Goal: Task Accomplishment & Management: Use online tool/utility

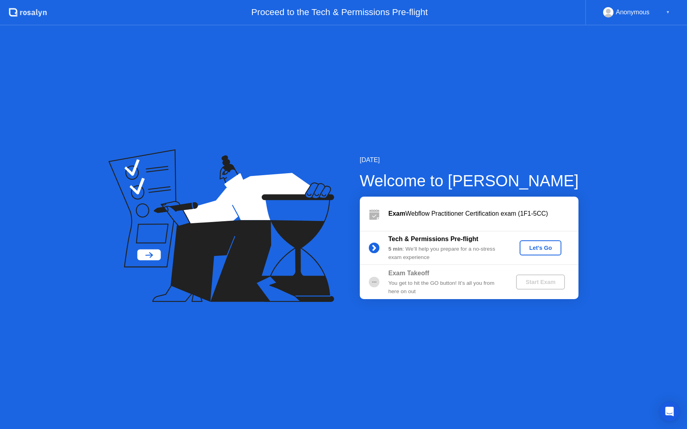
click at [536, 249] on div "Let's Go" at bounding box center [540, 248] width 35 height 6
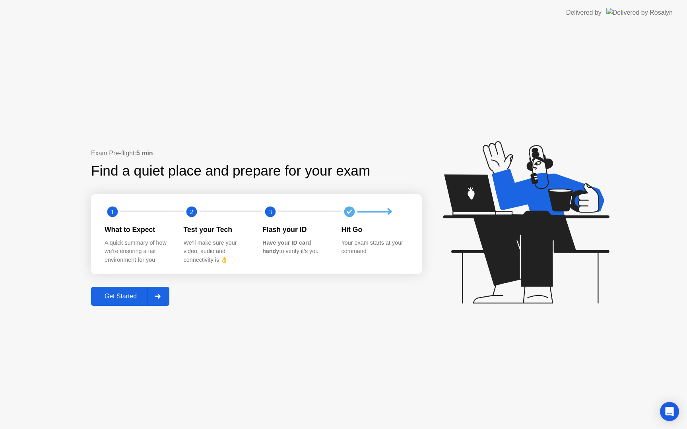
click at [137, 293] on div "Get Started" at bounding box center [120, 296] width 54 height 7
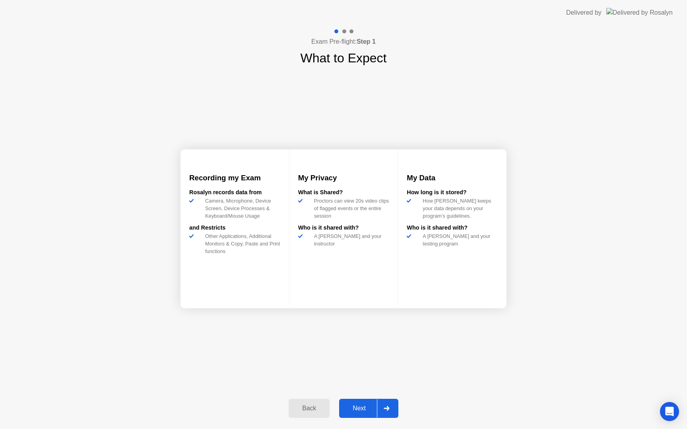
click at [357, 406] on div "Next" at bounding box center [358, 408] width 35 height 7
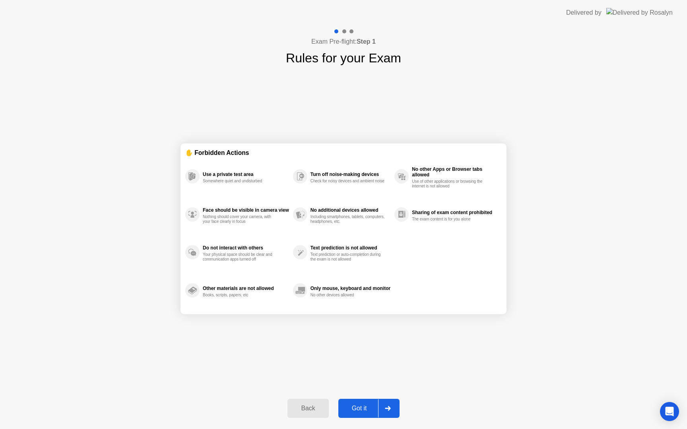
click at [360, 409] on div "Got it" at bounding box center [359, 408] width 37 height 7
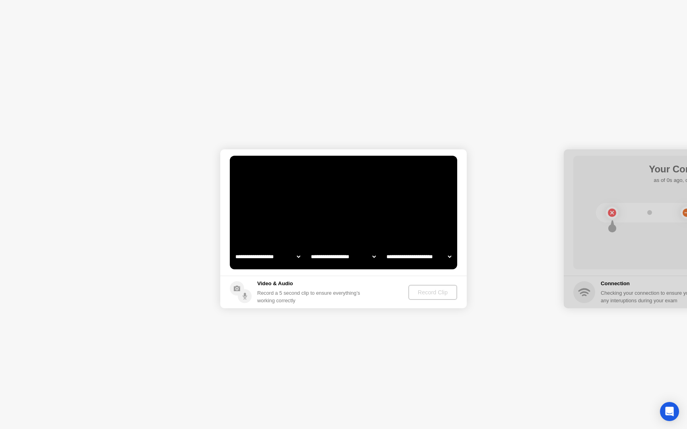
select select "**********"
select select "*******"
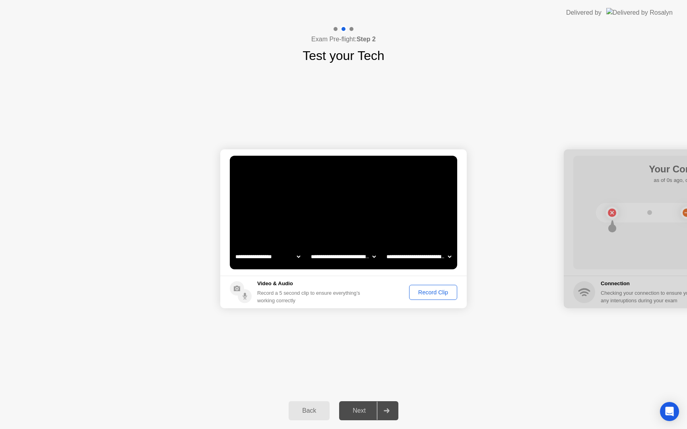
click at [438, 296] on div "Record Clip" at bounding box center [433, 292] width 43 height 6
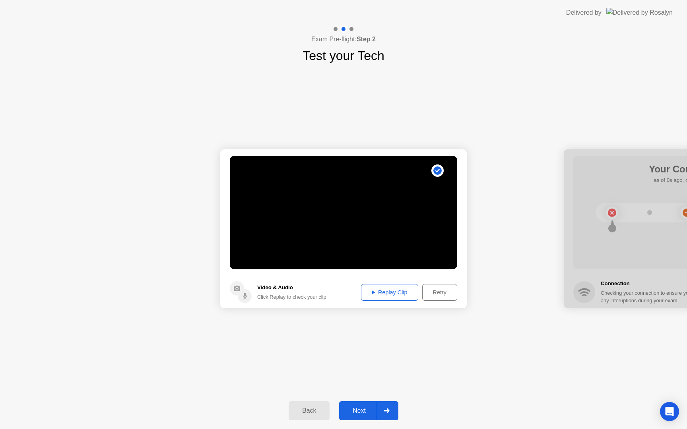
click at [402, 296] on div "Replay Clip" at bounding box center [390, 292] width 52 height 6
click at [359, 411] on div "Next" at bounding box center [358, 410] width 35 height 7
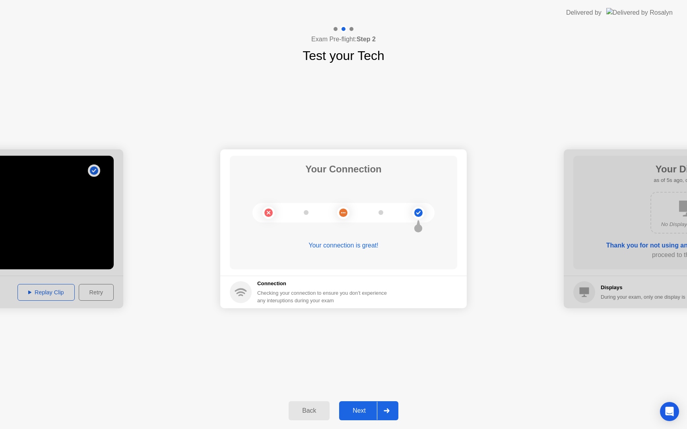
click at [360, 412] on div "Next" at bounding box center [358, 410] width 35 height 7
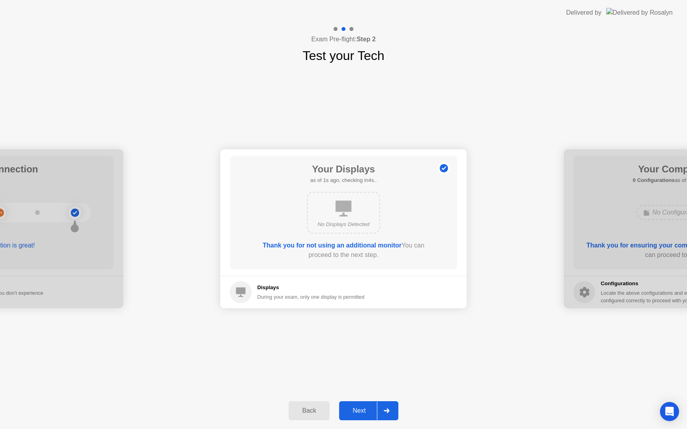
click at [360, 413] on div "Next" at bounding box center [358, 410] width 35 height 7
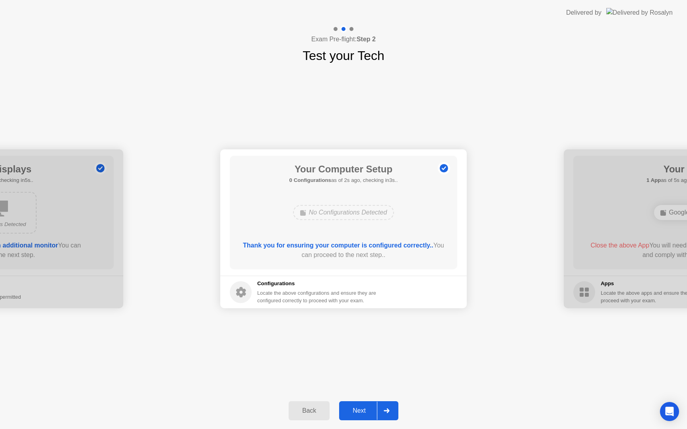
click at [360, 413] on div "Next" at bounding box center [358, 410] width 35 height 7
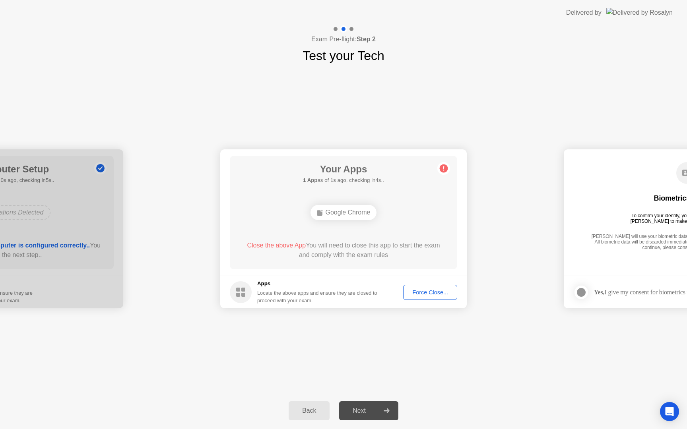
click at [424, 294] on div "Force Close..." at bounding box center [430, 292] width 48 height 6
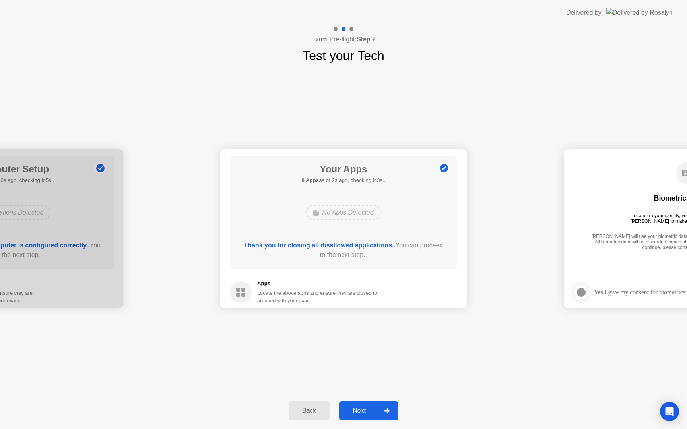
click at [354, 410] on div "Next" at bounding box center [358, 410] width 35 height 7
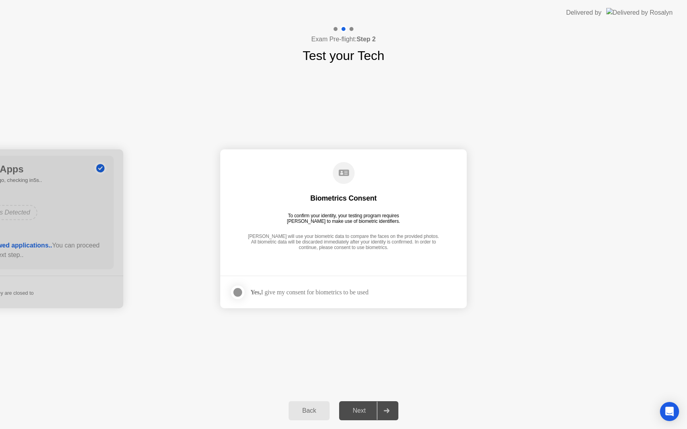
click at [239, 291] on div at bounding box center [238, 293] width 10 height 10
click at [356, 412] on div "Next" at bounding box center [358, 410] width 35 height 7
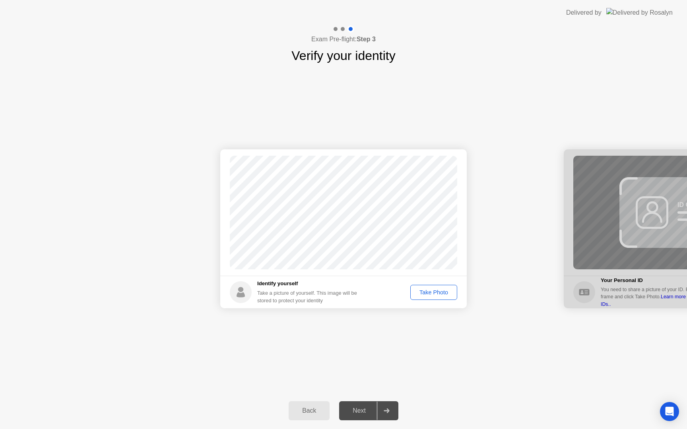
click at [424, 294] on div "Take Photo" at bounding box center [433, 292] width 41 height 6
click at [359, 413] on div "Next" at bounding box center [358, 410] width 35 height 7
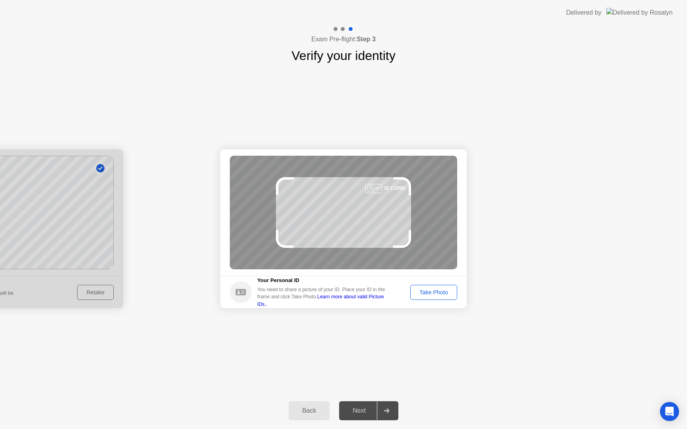
click at [432, 294] on div "Take Photo" at bounding box center [433, 292] width 41 height 6
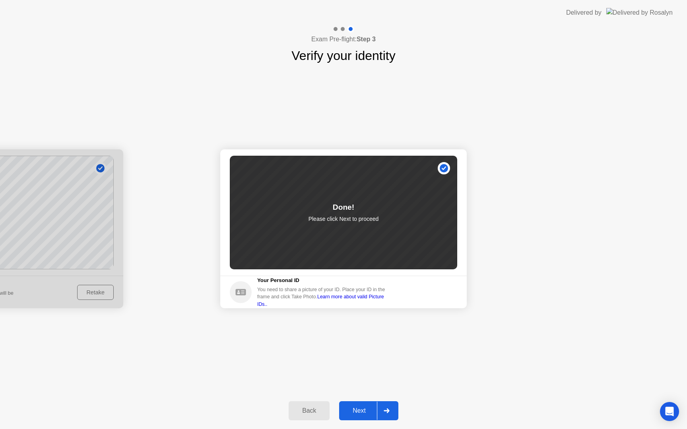
click at [356, 411] on div "Next" at bounding box center [358, 410] width 35 height 7
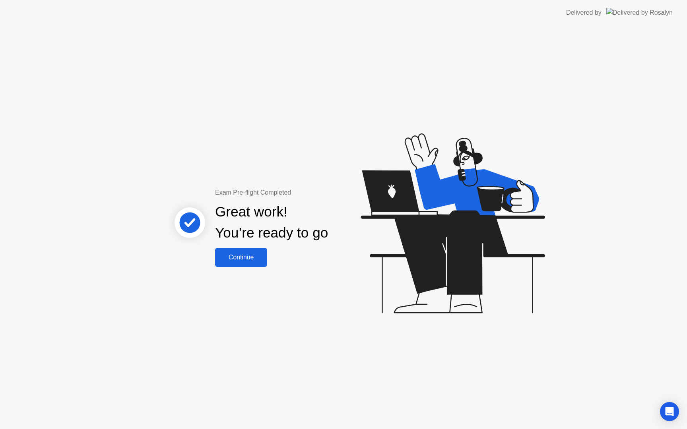
click at [249, 259] on div "Continue" at bounding box center [240, 257] width 47 height 7
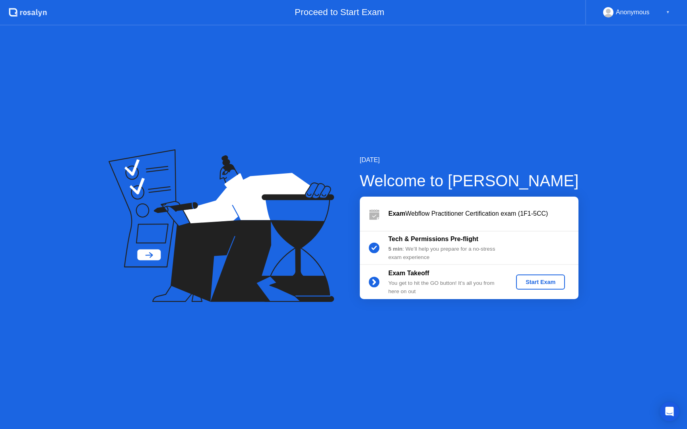
click at [550, 281] on div "Start Exam" at bounding box center [540, 282] width 43 height 6
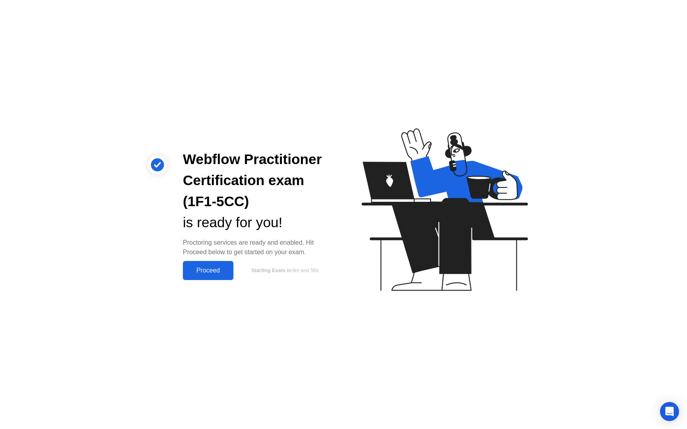
click at [217, 275] on button "Proceed" at bounding box center [208, 270] width 50 height 19
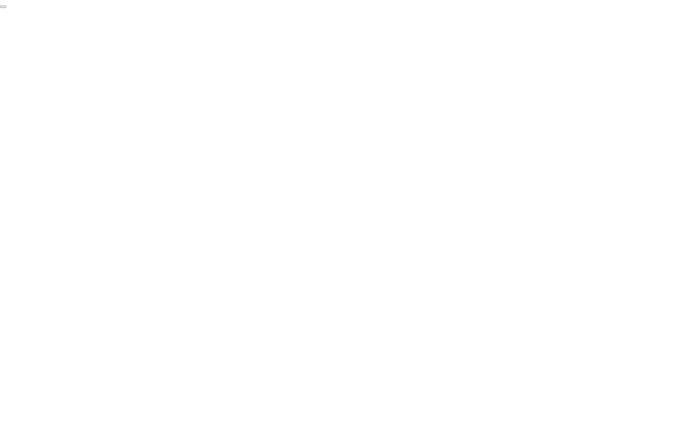
click div "End Proctoring Session"
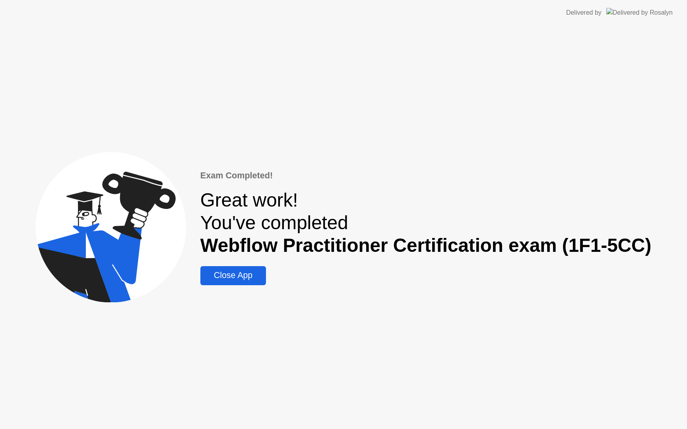
click at [244, 277] on div "Close App" at bounding box center [233, 276] width 61 height 10
